Goal: Task Accomplishment & Management: Manage account settings

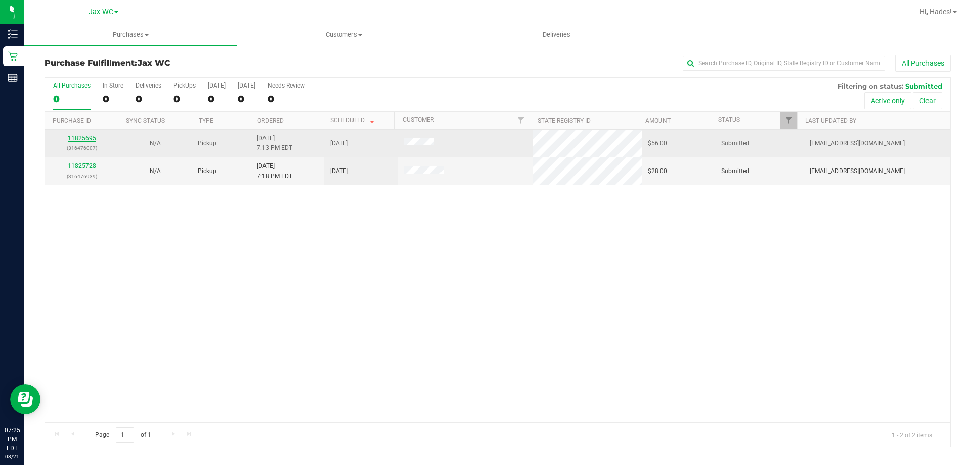
click at [88, 141] on link "11825695" at bounding box center [82, 137] width 28 height 7
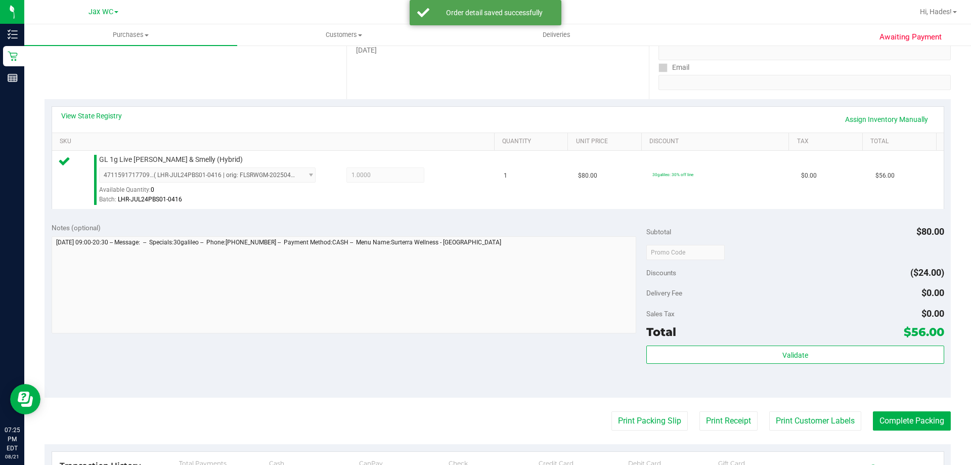
scroll to position [303, 0]
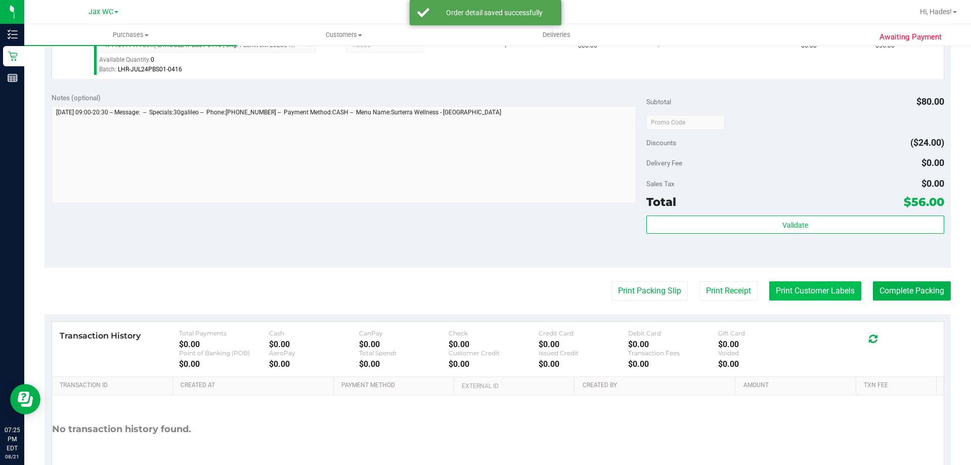
click at [807, 292] on button "Print Customer Labels" at bounding box center [815, 290] width 92 height 19
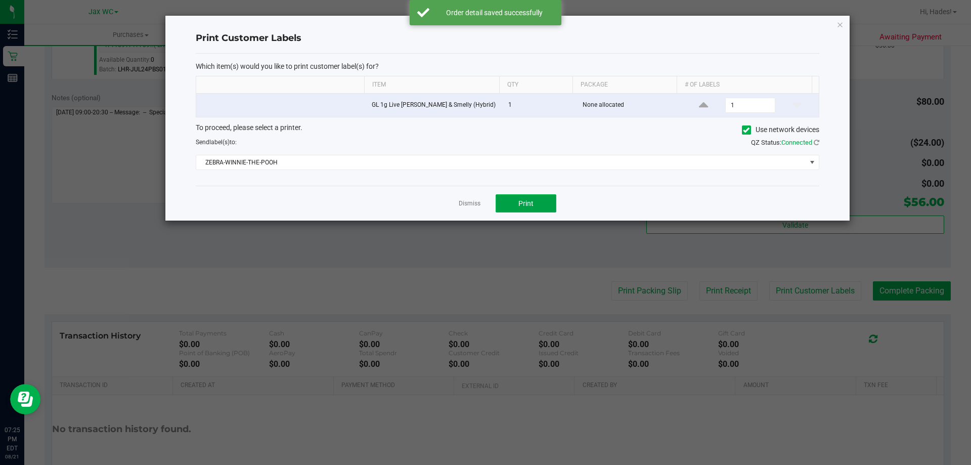
click at [519, 199] on span "Print" at bounding box center [525, 203] width 15 height 8
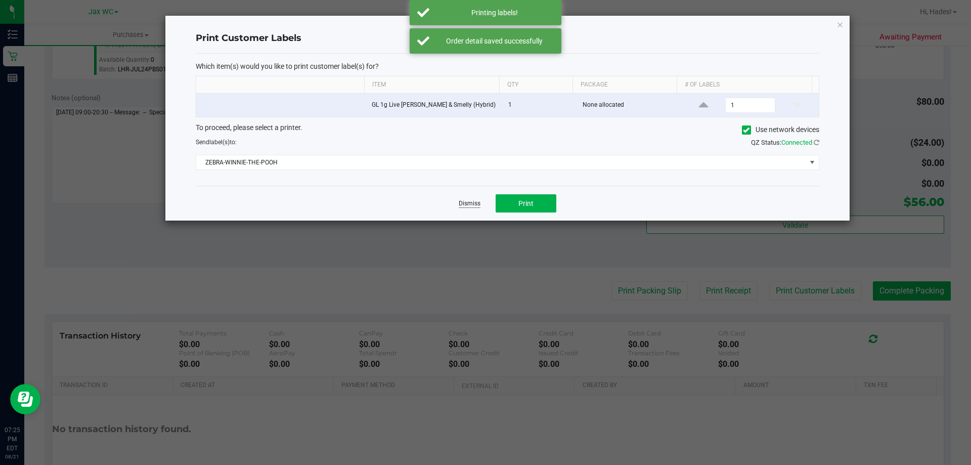
click at [467, 205] on link "Dismiss" at bounding box center [469, 203] width 22 height 9
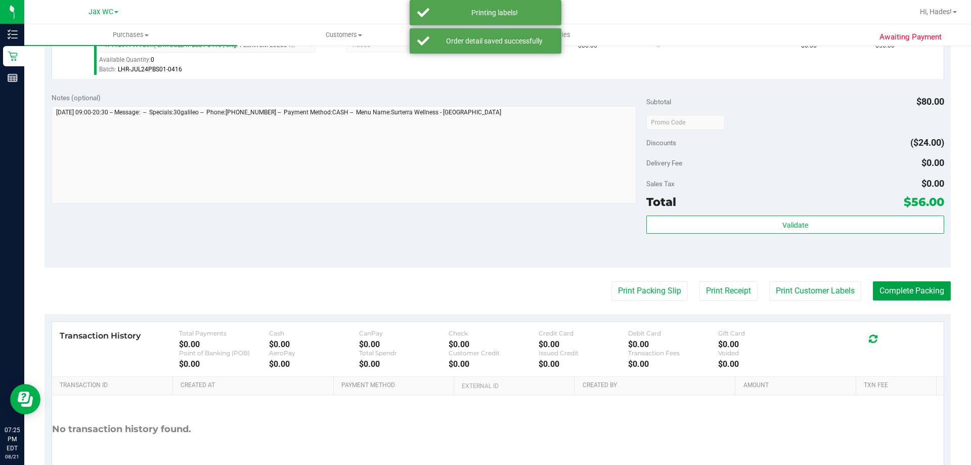
drag, startPoint x: 891, startPoint y: 293, endPoint x: 801, endPoint y: 279, distance: 91.1
click at [889, 293] on button "Complete Packing" at bounding box center [911, 290] width 78 height 19
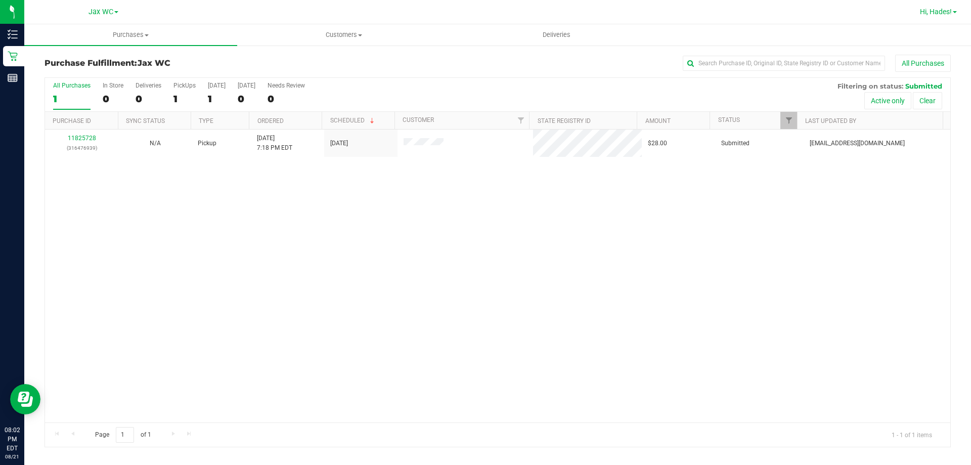
click at [926, 13] on span "Hi, Hades!" at bounding box center [935, 12] width 32 height 8
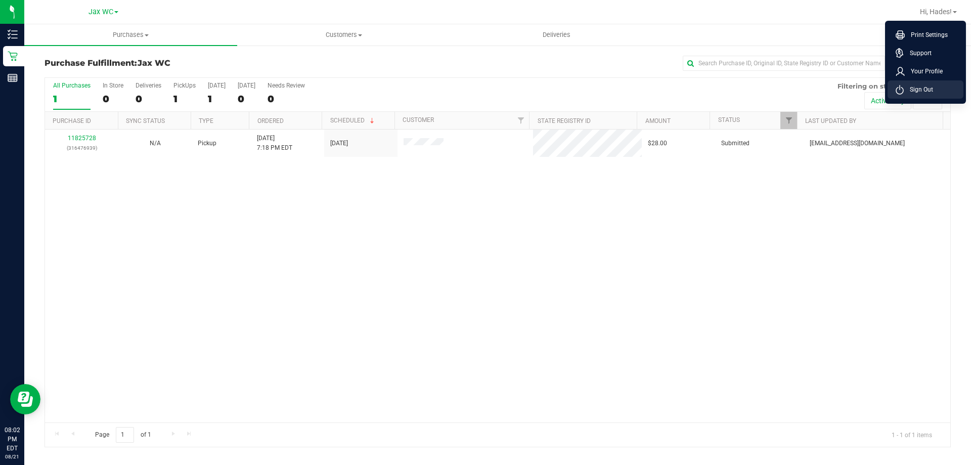
click at [929, 85] on span "Sign Out" at bounding box center [917, 89] width 29 height 10
